Goal: Find contact information: Find contact information

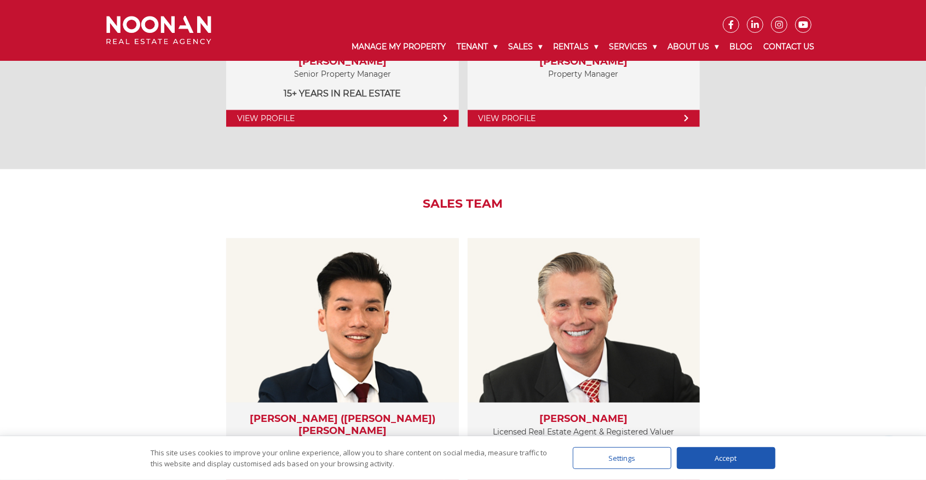
scroll to position [876, 0]
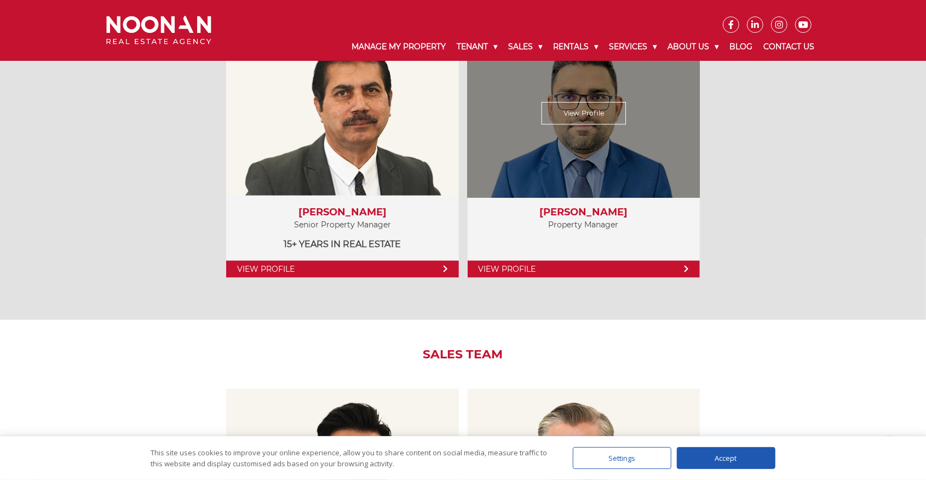
click at [539, 266] on link "View Profile" at bounding box center [584, 269] width 232 height 17
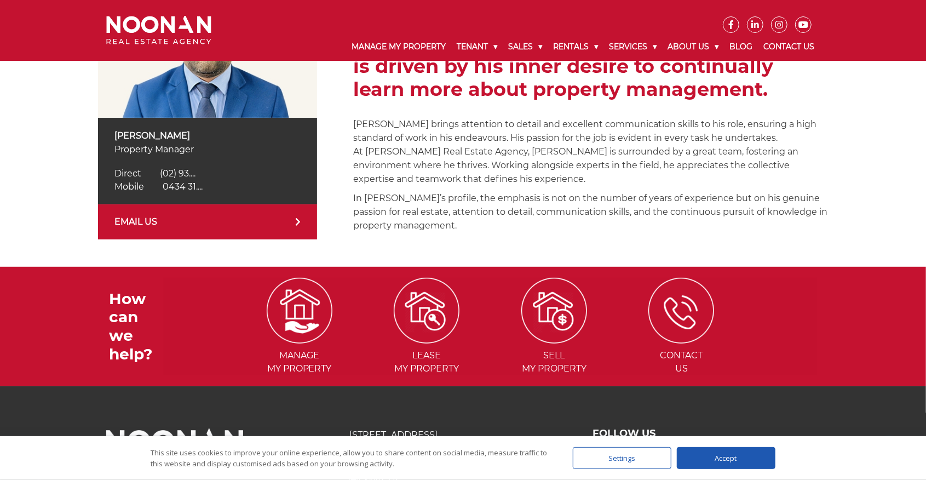
scroll to position [292, 0]
